Goal: Task Accomplishment & Management: Manage account settings

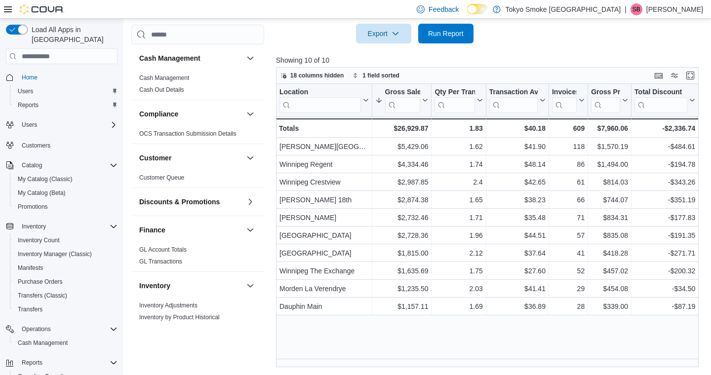
scroll to position [584, 0]
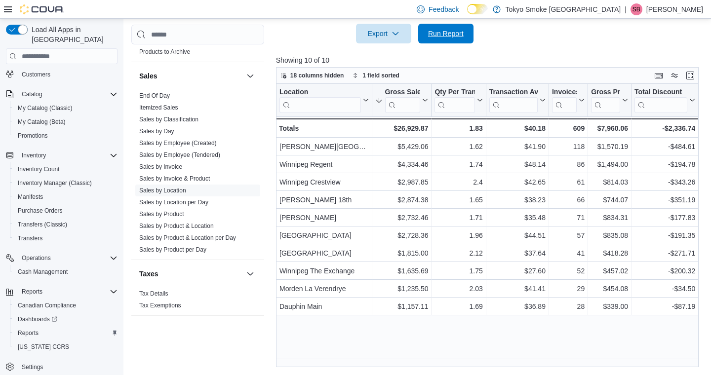
click at [449, 29] on span "Run Report" at bounding box center [446, 34] width 36 height 10
click at [440, 37] on span "Run Report" at bounding box center [446, 33] width 36 height 10
click at [465, 41] on span "Run Report" at bounding box center [445, 33] width 43 height 20
click at [61, 268] on span "Cash Management" at bounding box center [43, 272] width 50 height 8
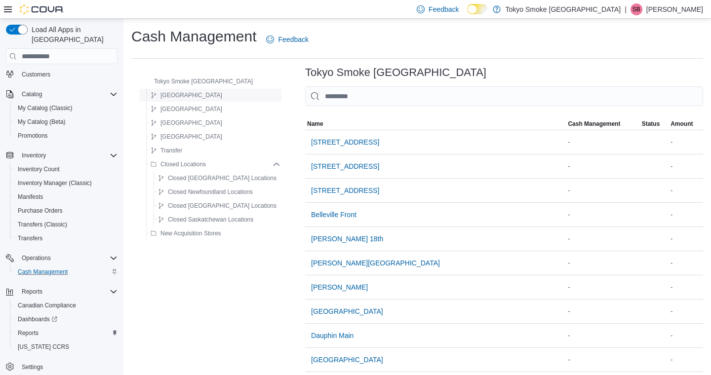
click at [195, 96] on div "[GEOGRAPHIC_DATA]" at bounding box center [214, 95] width 134 height 12
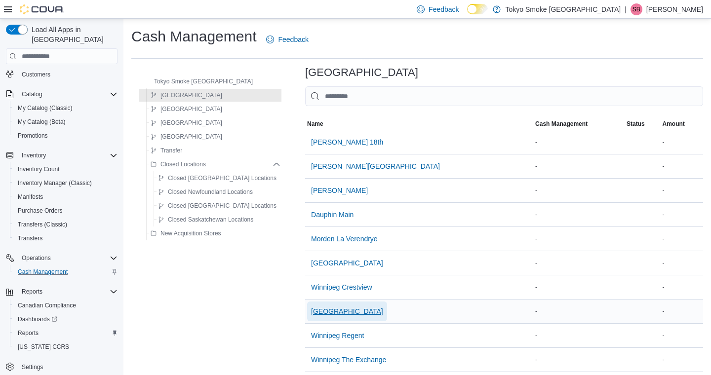
click at [316, 308] on span "[GEOGRAPHIC_DATA]" at bounding box center [347, 312] width 72 height 10
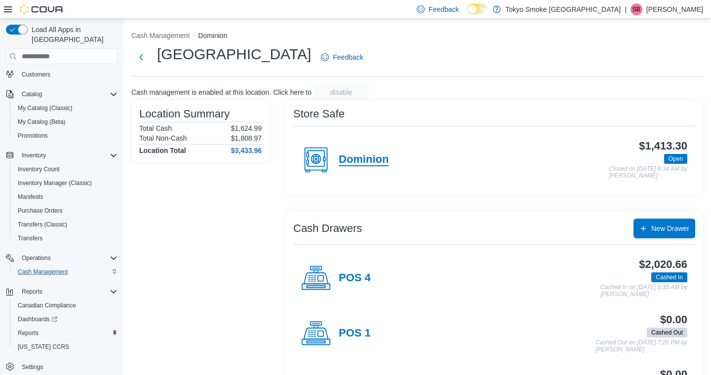
click at [365, 162] on h4 "Dominion" at bounding box center [364, 160] width 50 height 13
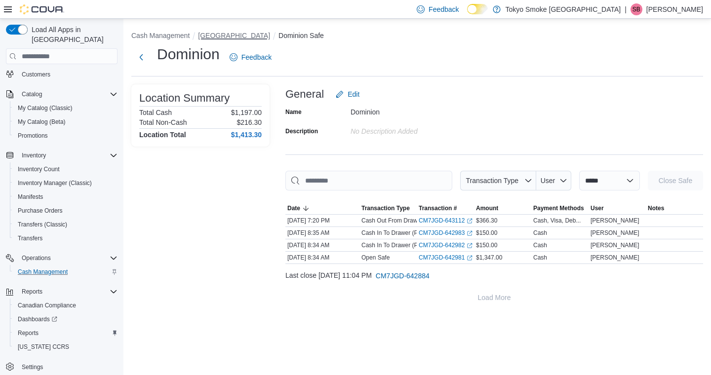
click at [217, 33] on button "[GEOGRAPHIC_DATA]" at bounding box center [234, 36] width 72 height 8
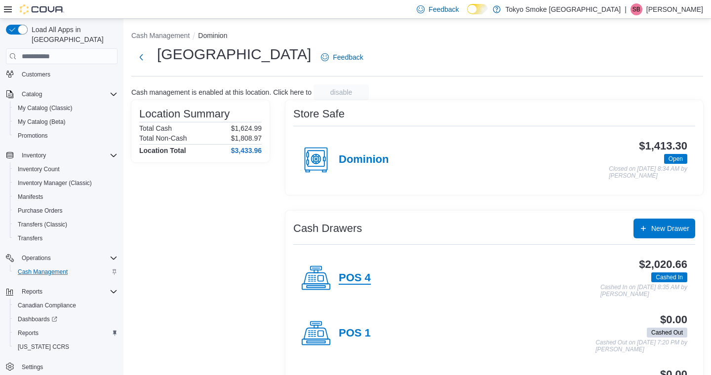
click at [351, 277] on h4 "POS 4" at bounding box center [355, 278] width 32 height 13
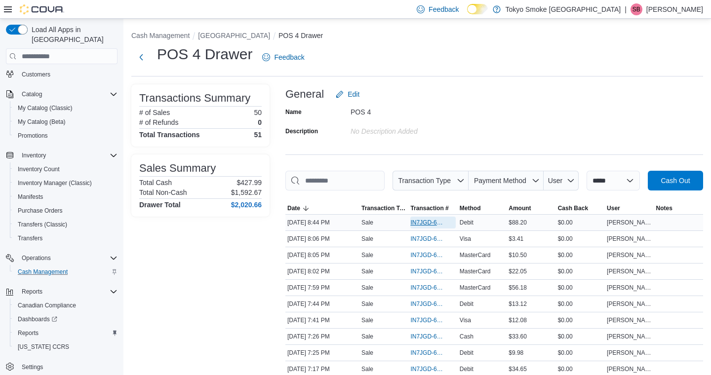
click at [415, 227] on span "IN7JGD-6880164" at bounding box center [427, 223] width 35 height 8
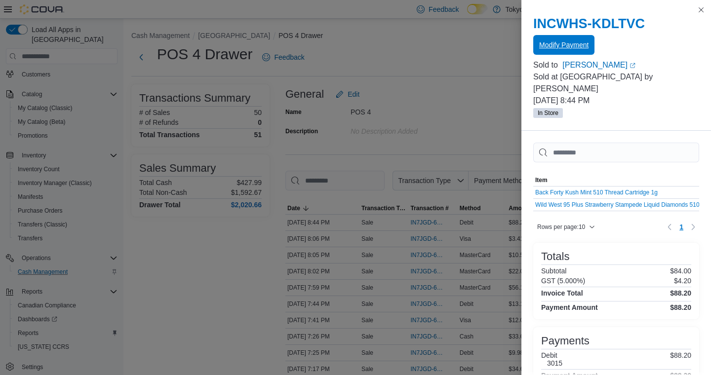
click at [562, 45] on span "Modify Payment" at bounding box center [563, 45] width 49 height 10
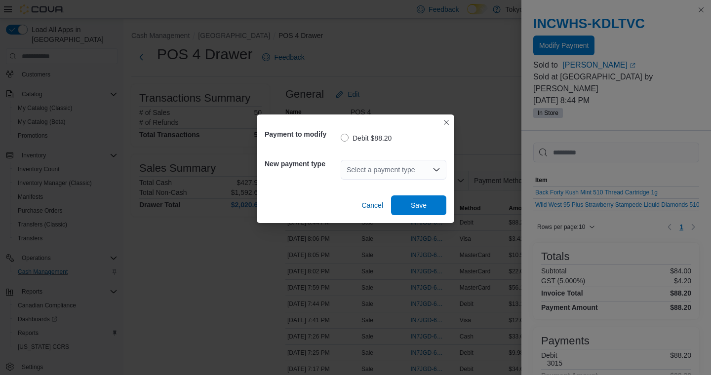
click at [434, 167] on icon "Open list of options" at bounding box center [437, 170] width 8 height 8
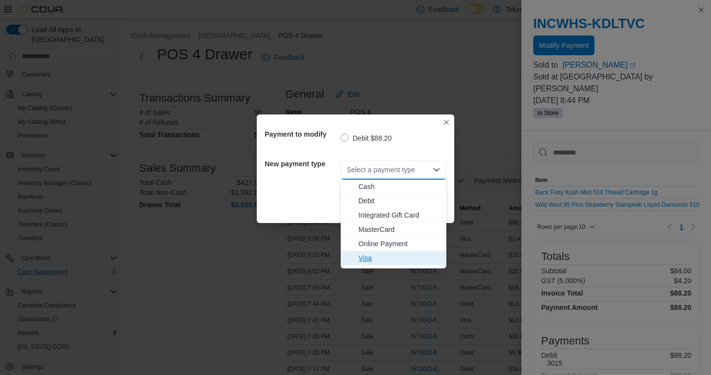
click at [369, 258] on span "Visa" at bounding box center [400, 258] width 82 height 10
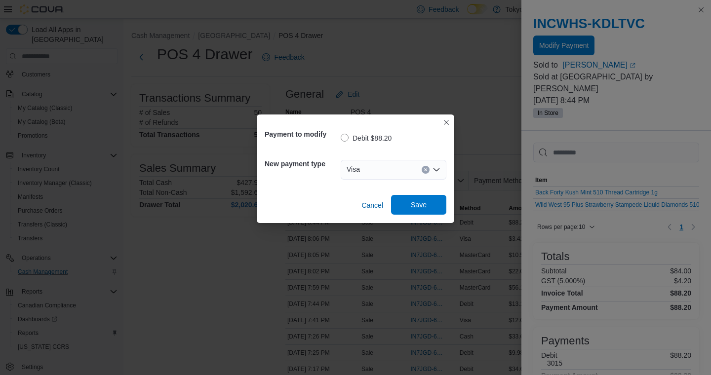
click at [414, 211] on span "Save" at bounding box center [418, 205] width 43 height 20
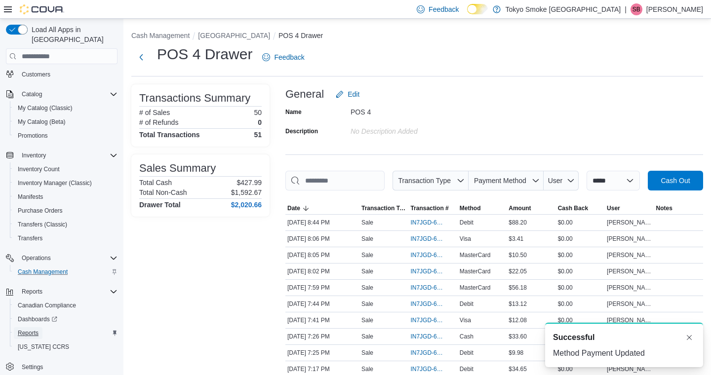
click at [33, 329] on span "Reports" at bounding box center [28, 333] width 21 height 8
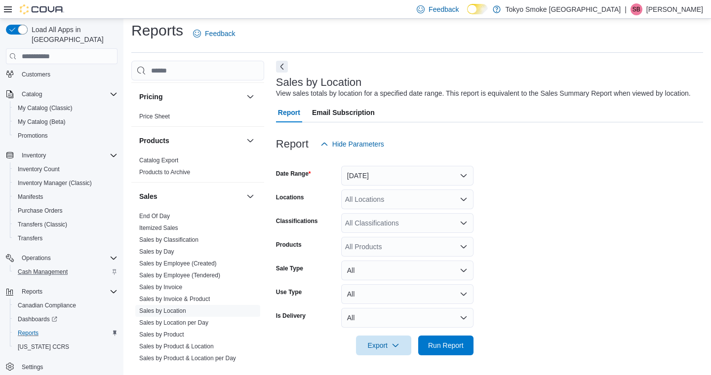
scroll to position [501, 0]
click at [172, 306] on link "Sales by Location" at bounding box center [162, 309] width 47 height 7
click at [382, 179] on button "[DATE]" at bounding box center [407, 176] width 132 height 20
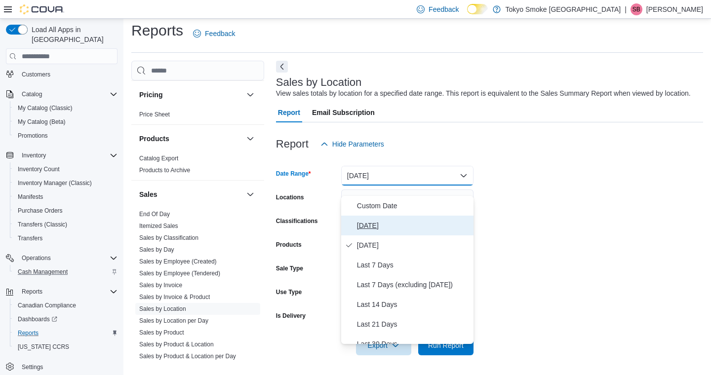
click at [369, 220] on span "[DATE]" at bounding box center [413, 226] width 113 height 12
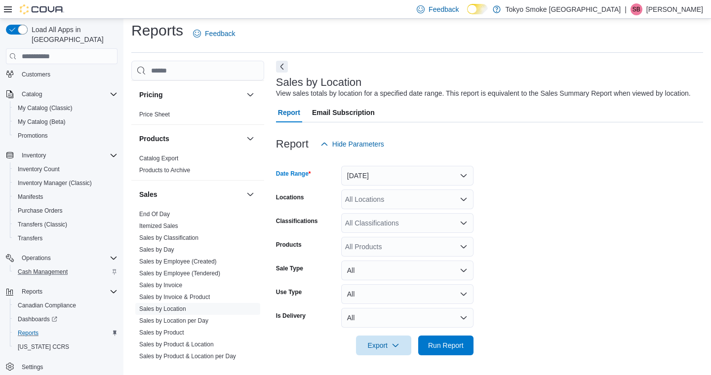
click at [368, 199] on div "All Locations" at bounding box center [407, 200] width 132 height 20
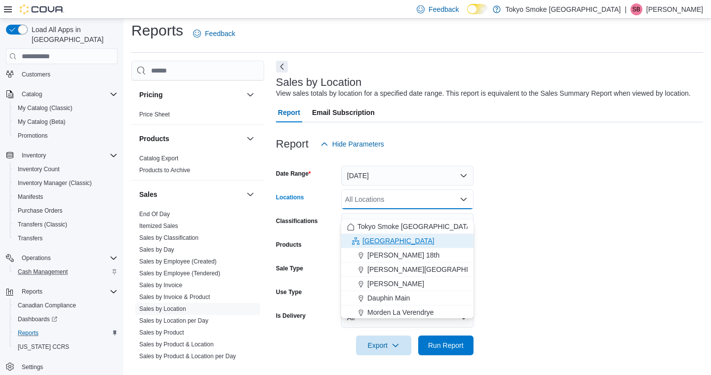
click at [366, 236] on span "[GEOGRAPHIC_DATA]" at bounding box center [399, 241] width 72 height 10
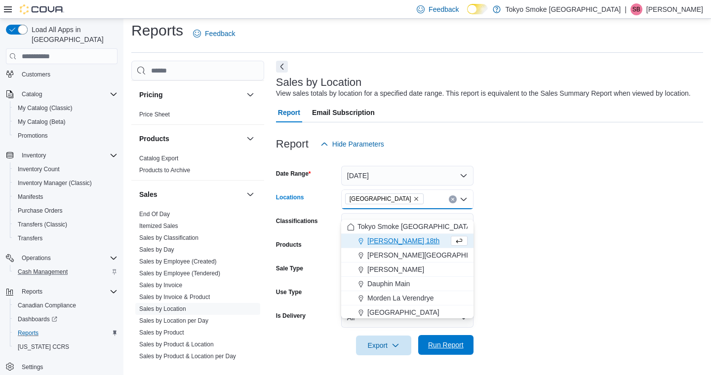
click at [444, 345] on span "Run Report" at bounding box center [446, 345] width 36 height 10
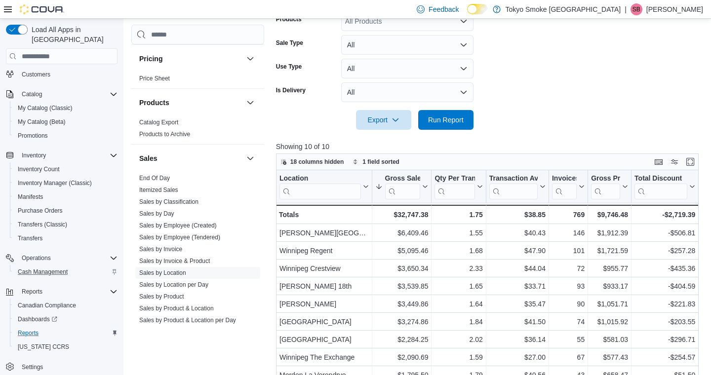
scroll to position [328, 0]
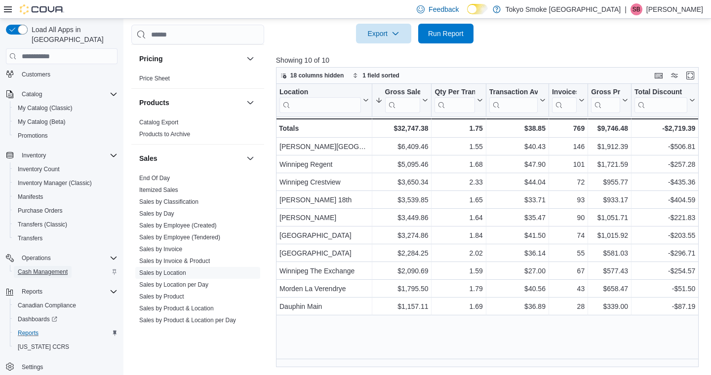
click at [51, 268] on span "Cash Management" at bounding box center [43, 272] width 50 height 8
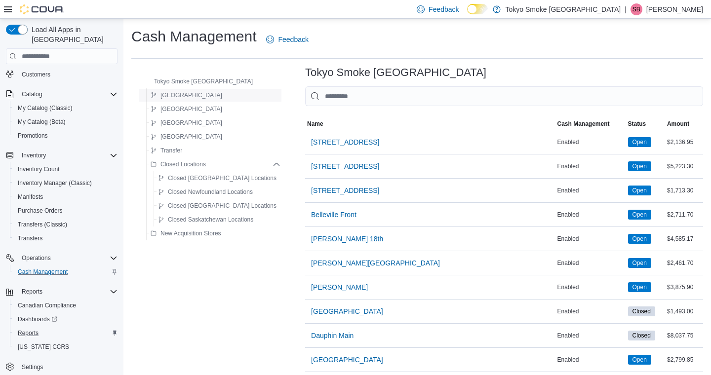
click at [172, 90] on span "[GEOGRAPHIC_DATA]" at bounding box center [187, 95] width 72 height 12
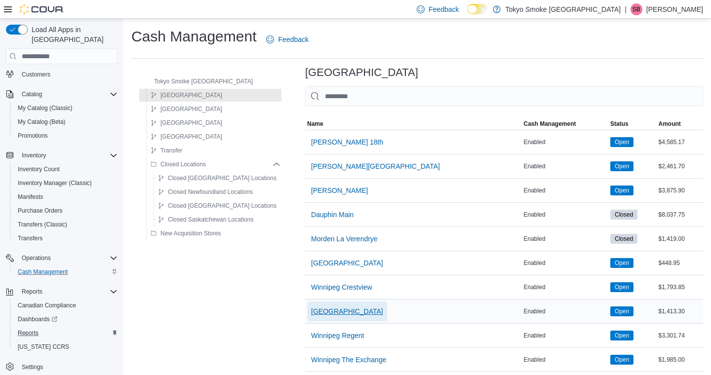
click at [333, 314] on span "[GEOGRAPHIC_DATA]" at bounding box center [347, 312] width 72 height 10
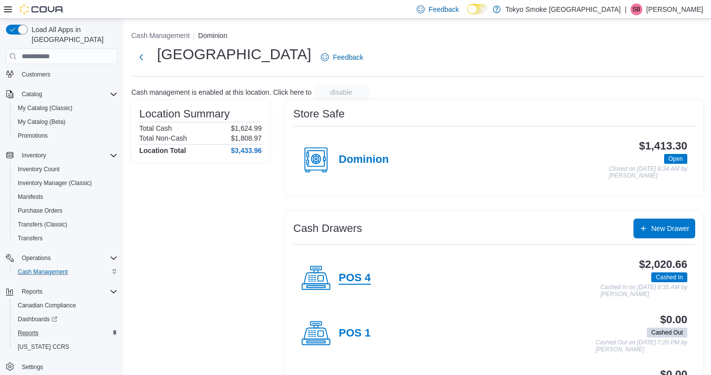
click at [351, 273] on h4 "POS 4" at bounding box center [355, 278] width 32 height 13
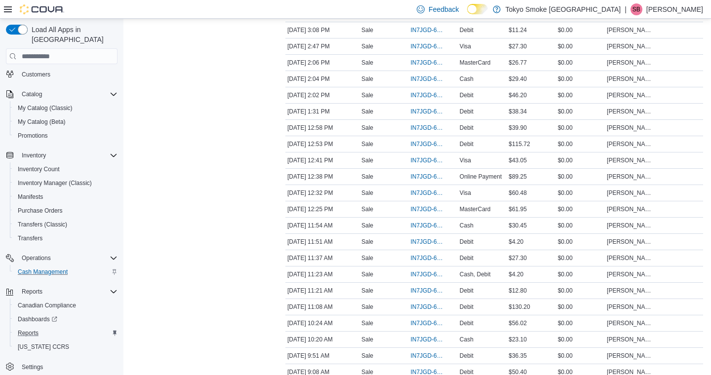
scroll to position [754, 0]
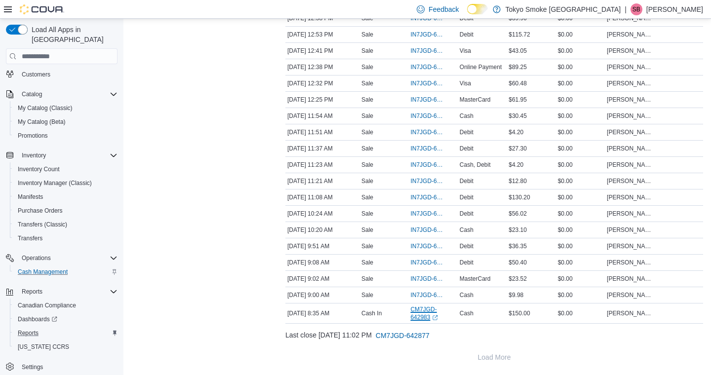
click at [434, 307] on link "CM7JGD-642983 (opens in a new tab or window)" at bounding box center [432, 314] width 45 height 16
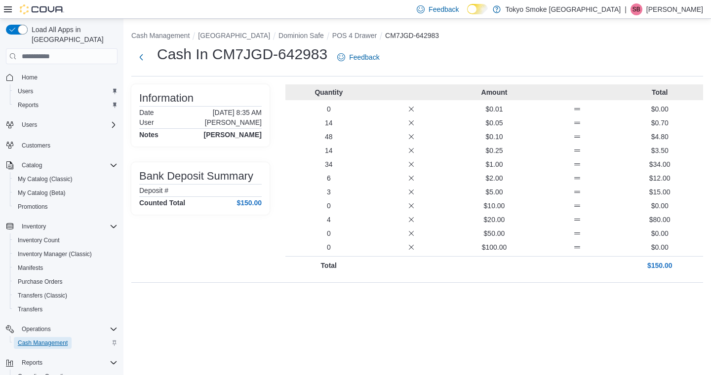
click at [49, 339] on span "Cash Management" at bounding box center [43, 343] width 50 height 8
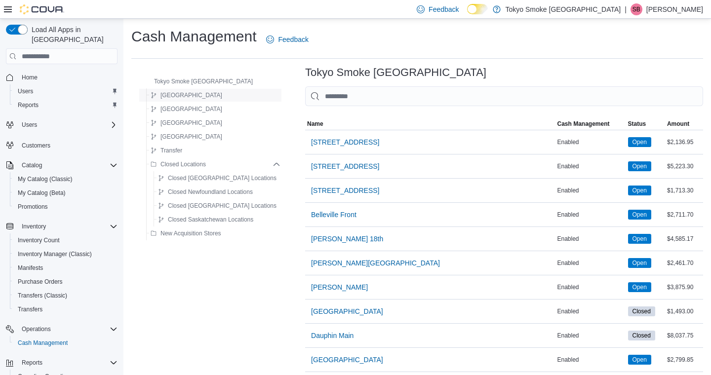
click at [201, 97] on div "[GEOGRAPHIC_DATA]" at bounding box center [214, 95] width 134 height 12
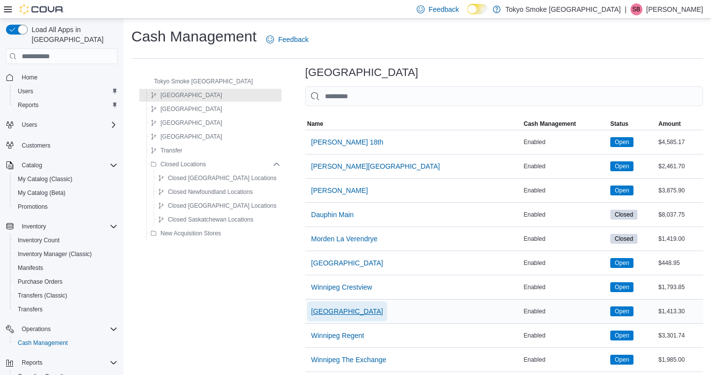
click at [342, 311] on span "[GEOGRAPHIC_DATA]" at bounding box center [347, 312] width 72 height 10
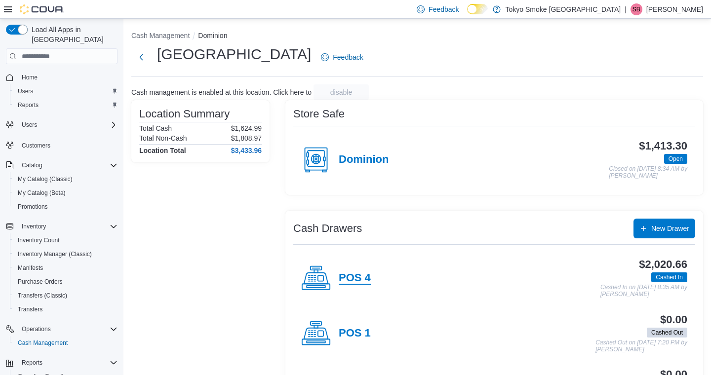
click at [354, 281] on h4 "POS 4" at bounding box center [355, 278] width 32 height 13
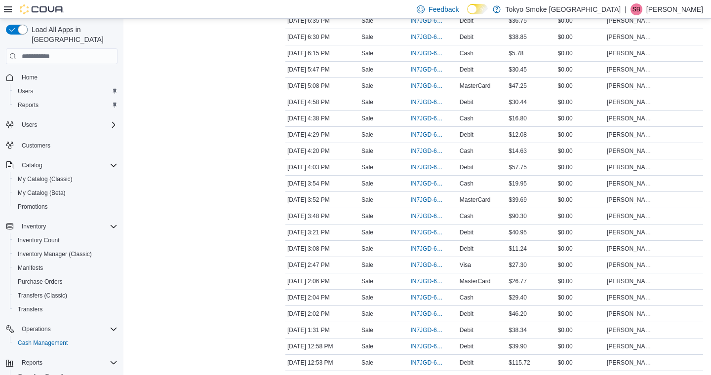
scroll to position [754, 0]
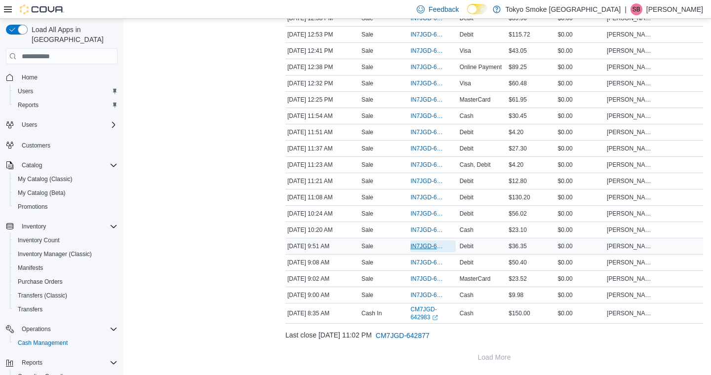
click at [425, 245] on span "IN7JGD-6876582" at bounding box center [427, 247] width 35 height 8
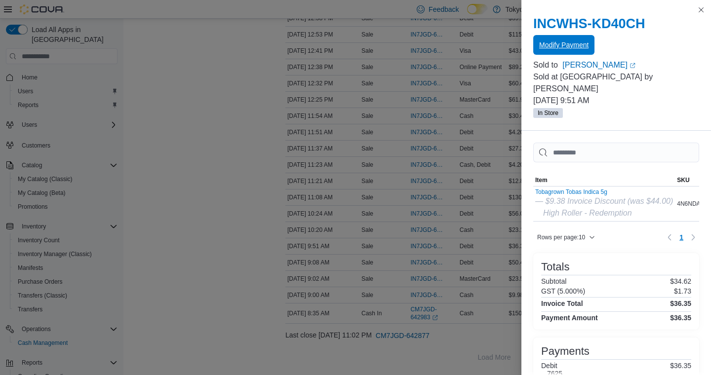
click at [556, 48] on span "Modify Payment" at bounding box center [563, 45] width 49 height 10
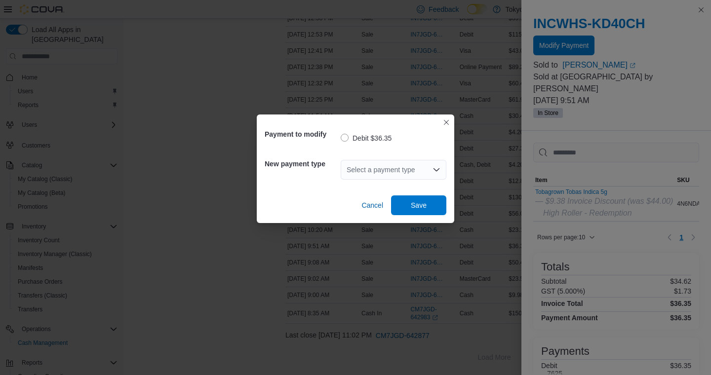
click at [435, 168] on icon "Open list of options" at bounding box center [437, 170] width 8 height 8
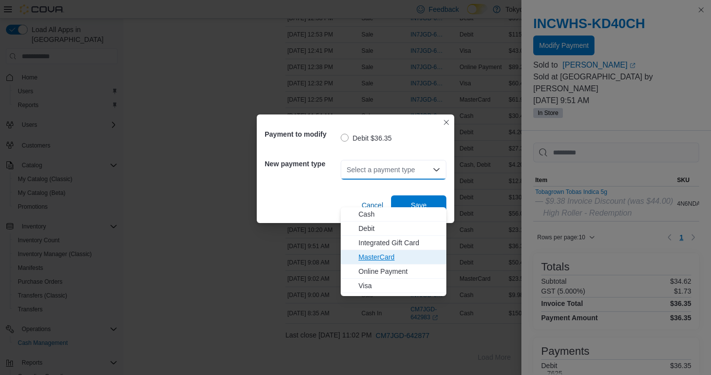
click at [403, 252] on span "MasterCard" at bounding box center [400, 257] width 82 height 10
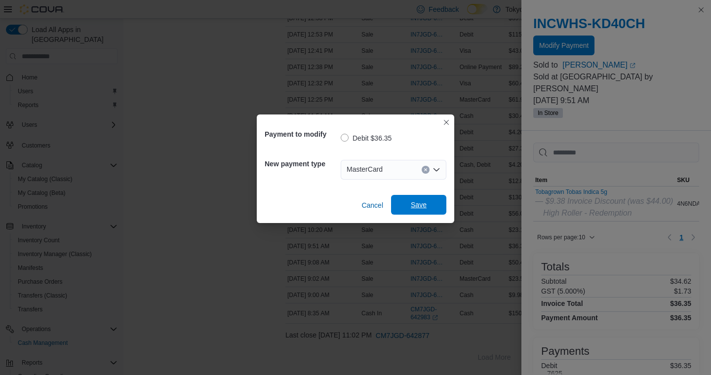
click at [416, 208] on span "Save" at bounding box center [419, 205] width 16 height 10
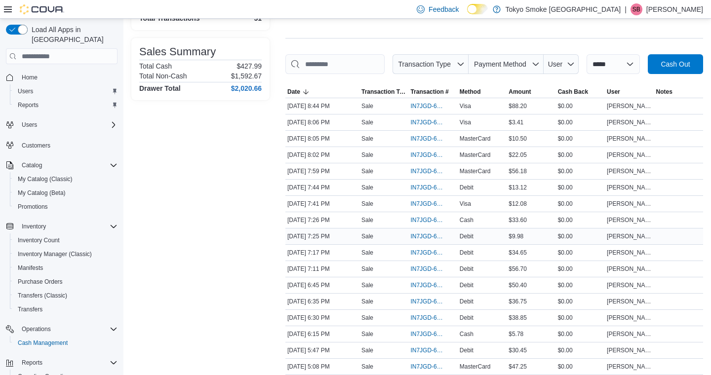
scroll to position [113, 0]
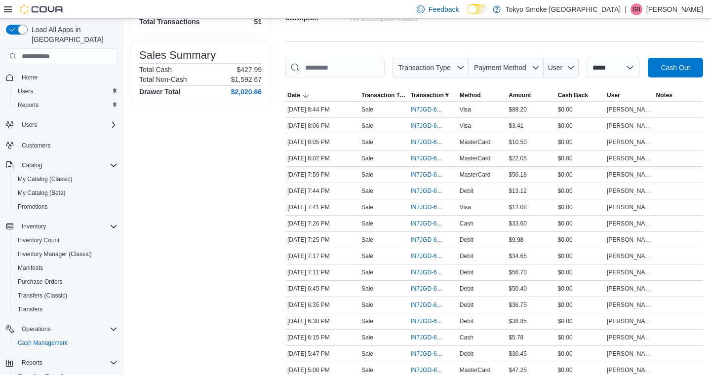
click at [670, 11] on p "[PERSON_NAME]" at bounding box center [675, 9] width 57 height 12
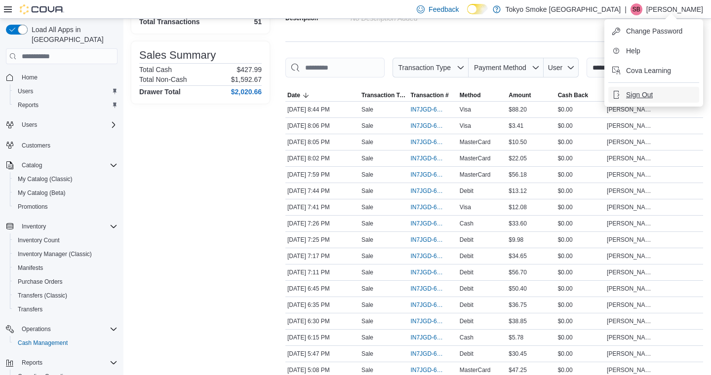
click at [645, 90] on span "Sign Out" at bounding box center [639, 95] width 27 height 10
